Goal: Information Seeking & Learning: Learn about a topic

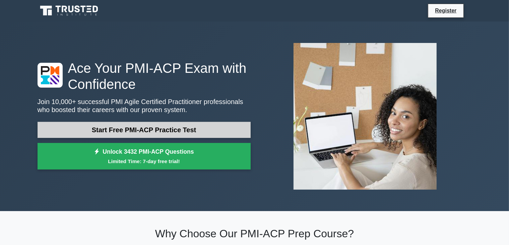
click at [150, 128] on link "Start Free PMI-ACP Practice Test" at bounding box center [144, 130] width 213 height 16
